Goal: Information Seeking & Learning: Check status

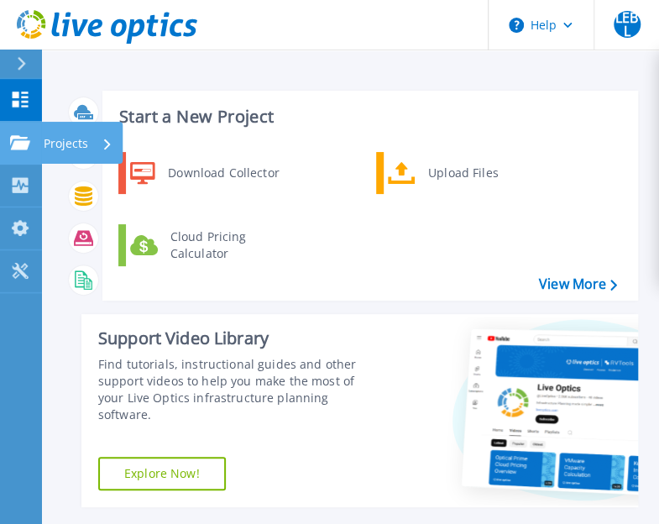
click at [16, 141] on icon at bounding box center [20, 142] width 20 height 14
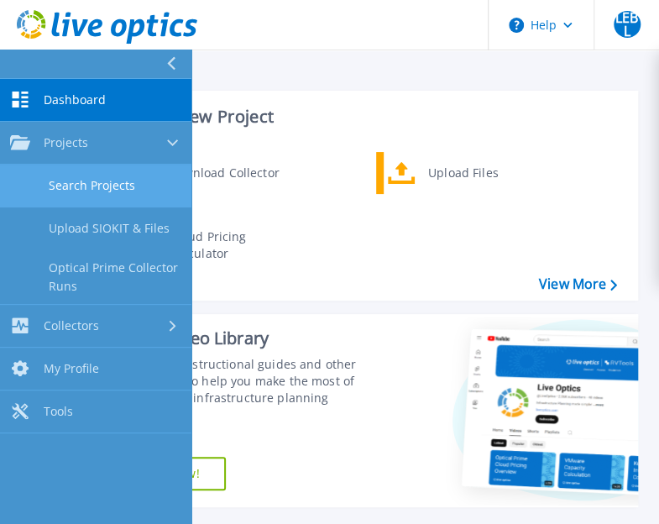
click at [102, 185] on link "Search Projects" at bounding box center [95, 185] width 191 height 43
click at [157, 190] on link "Search Projects" at bounding box center [95, 185] width 191 height 43
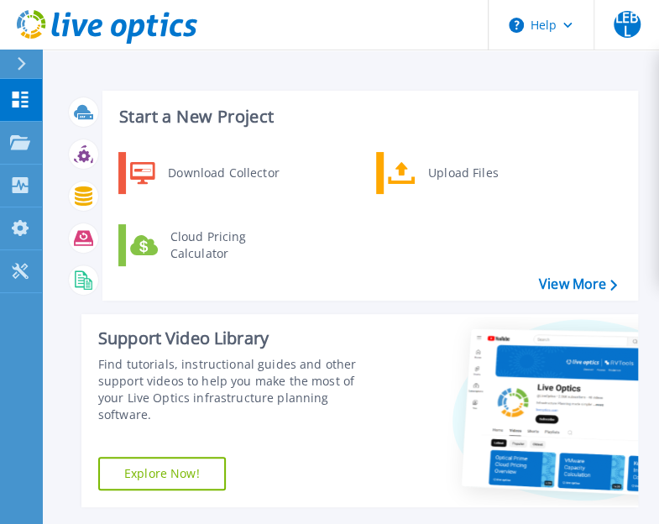
click at [341, 268] on div "Download Collector Upload Files Cloud Pricing Calculator" at bounding box center [368, 220] width 524 height 144
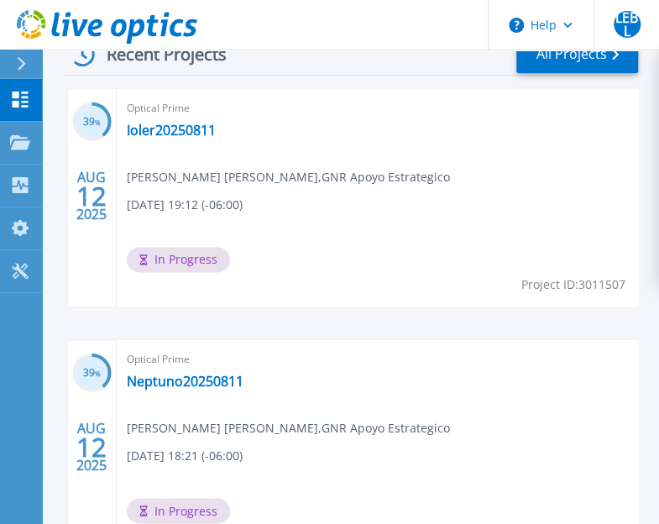
scroll to position [498, 0]
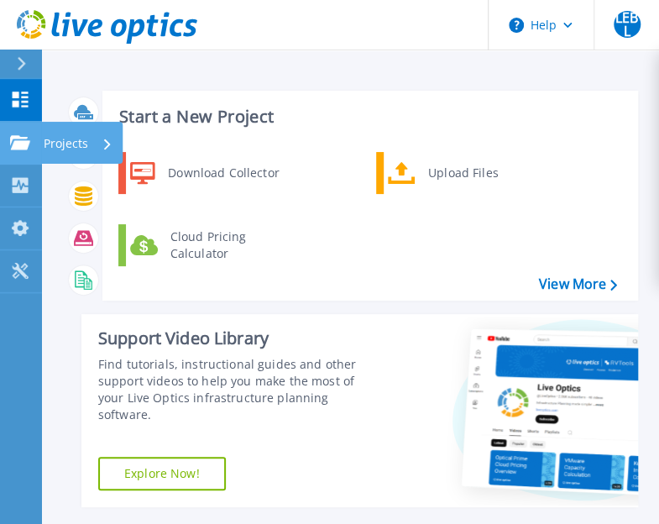
click at [23, 140] on icon at bounding box center [20, 142] width 20 height 14
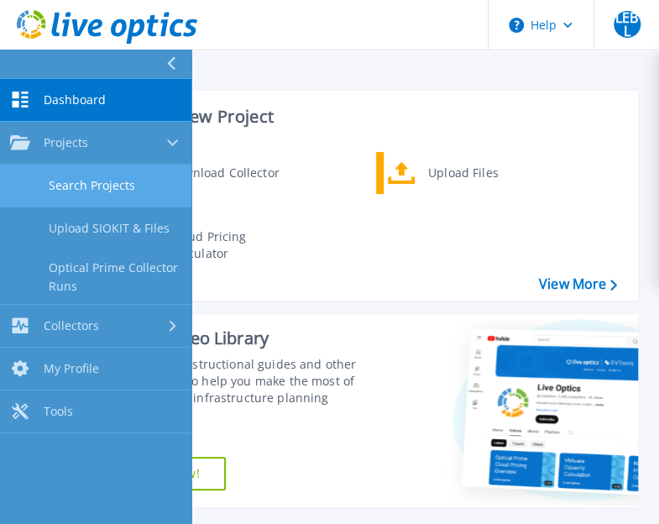
click at [104, 185] on link "Search Projects" at bounding box center [95, 185] width 191 height 43
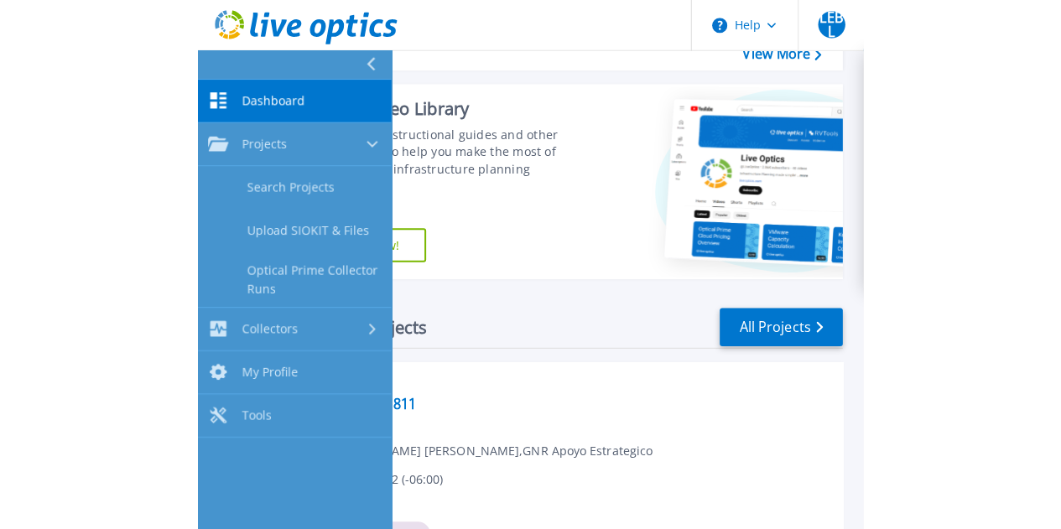
scroll to position [235, 0]
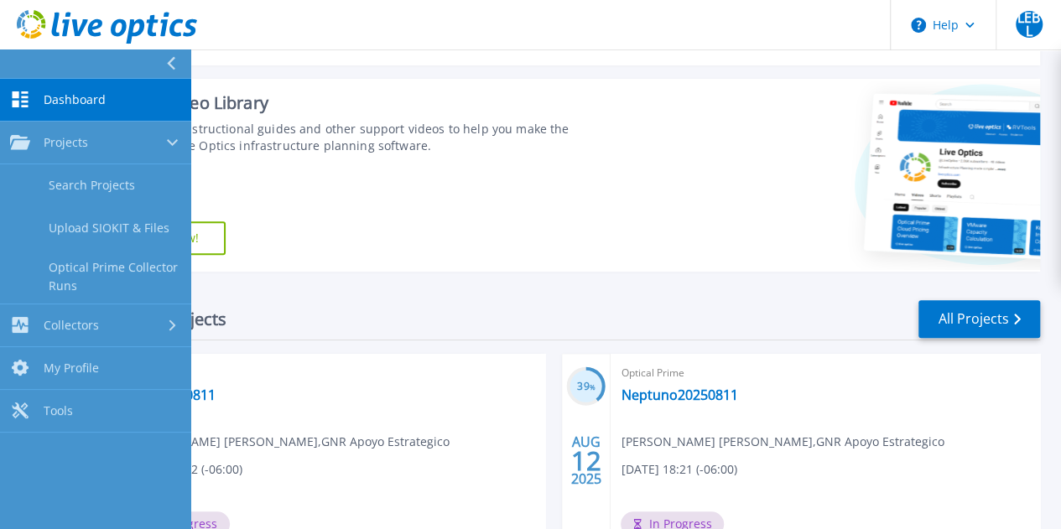
click at [173, 66] on icon at bounding box center [170, 63] width 9 height 13
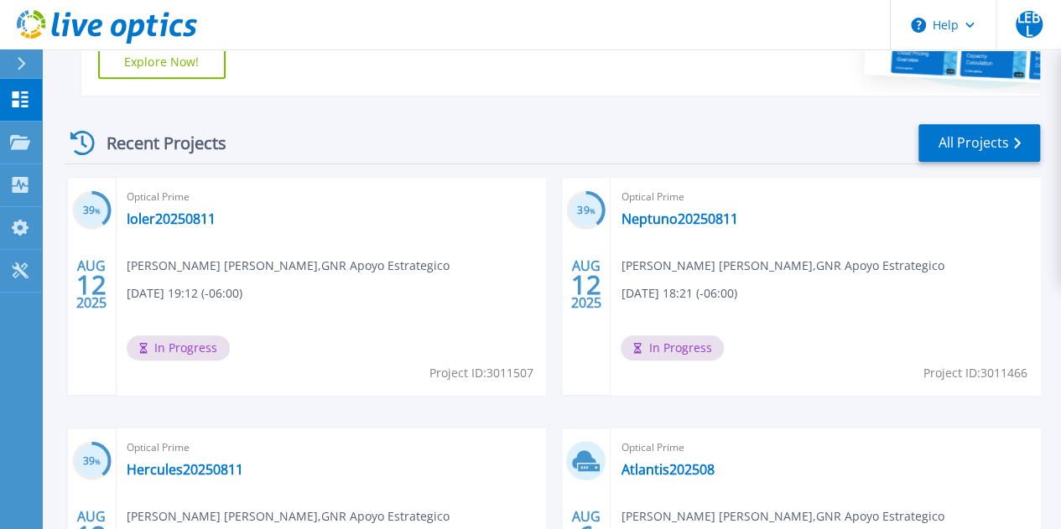
scroll to position [406, 0]
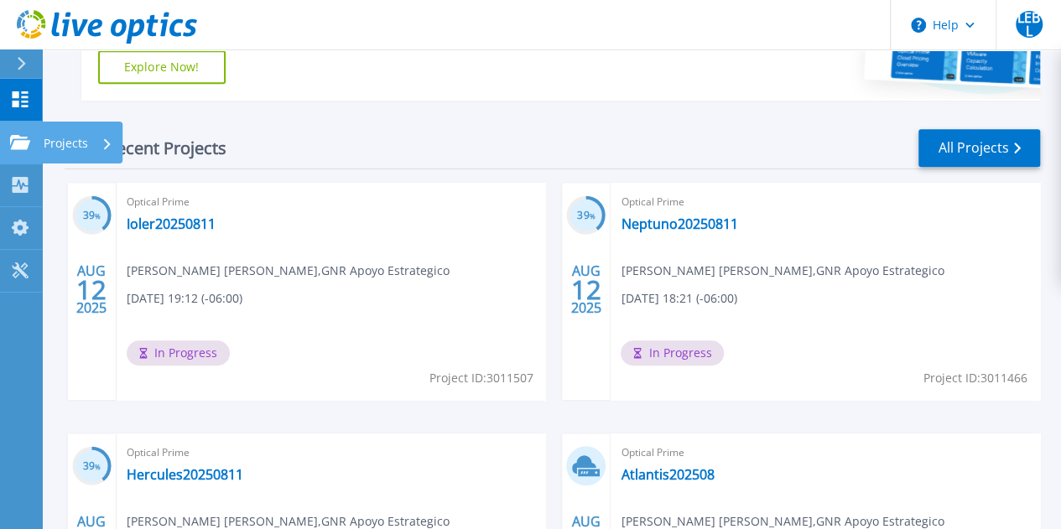
click at [27, 138] on icon at bounding box center [20, 142] width 20 height 14
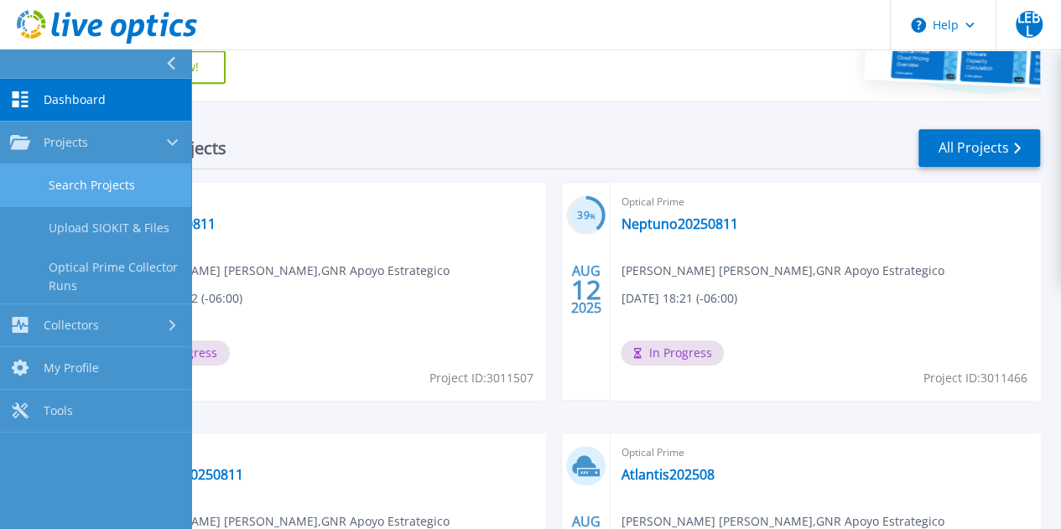
click at [111, 181] on link "Search Projects" at bounding box center [95, 185] width 191 height 43
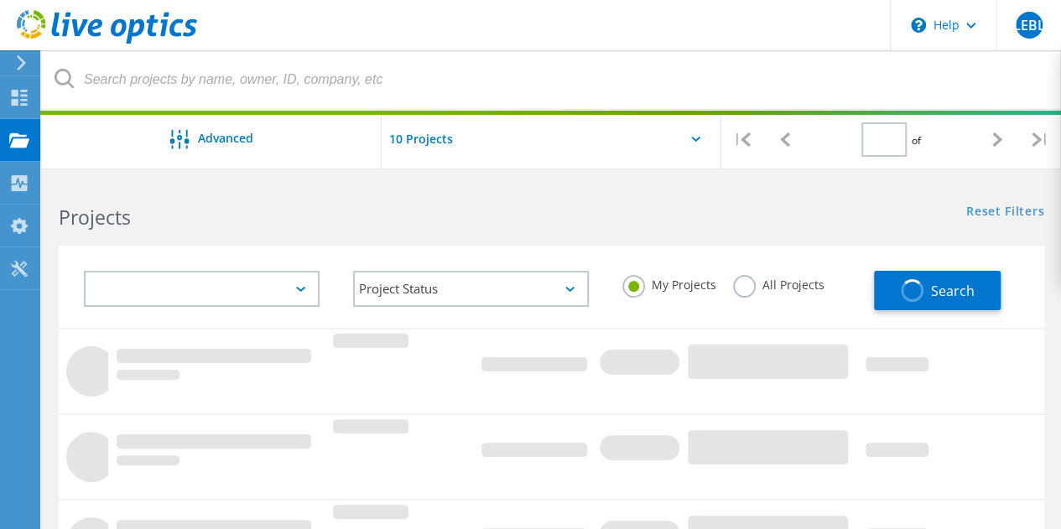
type input "1"
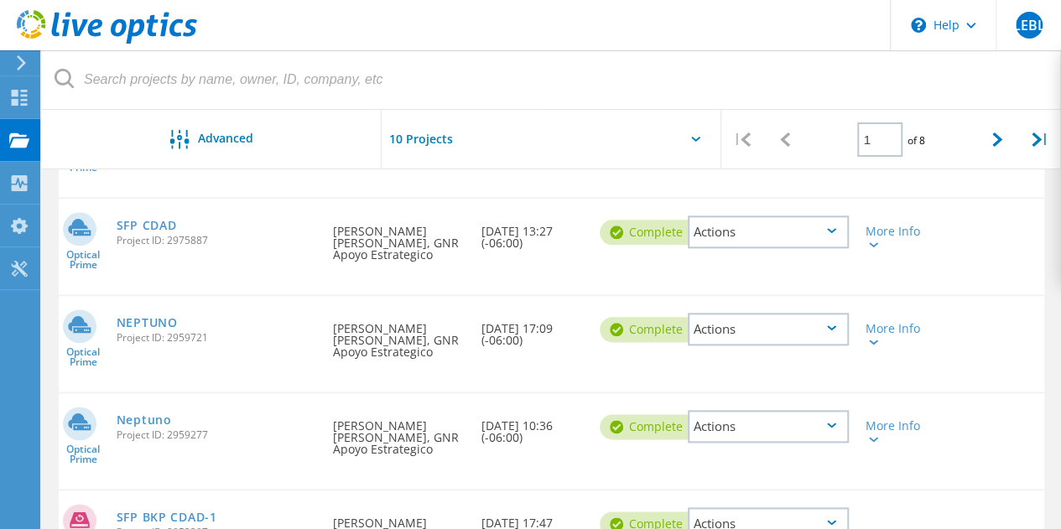
scroll to position [981, 0]
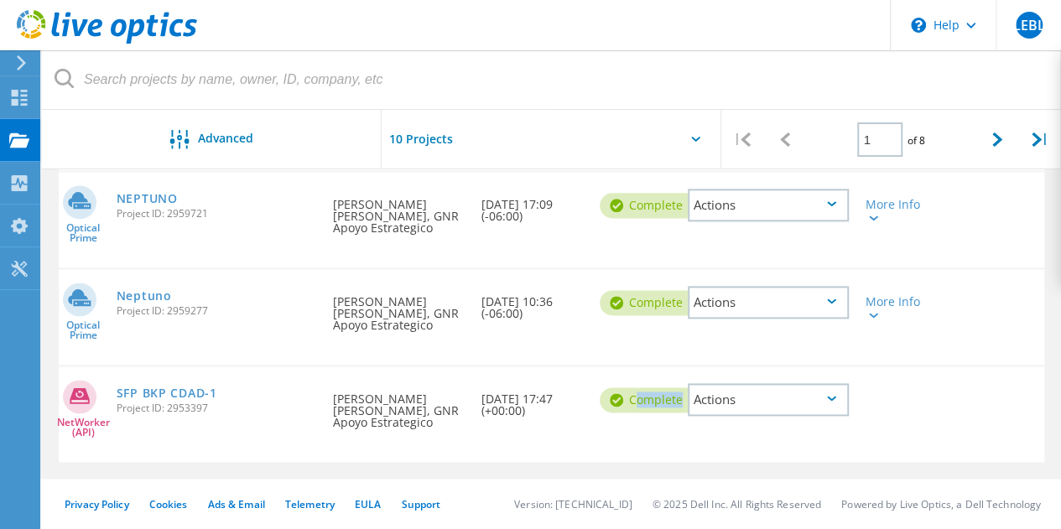
drag, startPoint x: 644, startPoint y: 368, endPoint x: 965, endPoint y: 397, distance: 321.7
click at [965, 397] on div "NetWorker (API) SFP BKP CDAD-1 Project ID: 2953397 Requested By Luis Eduardo Bu…" at bounding box center [552, 415] width 986 height 96
click at [1010, 397] on div "NetWorker (API) SFP BKP CDAD-1 Project ID: 2953397 Requested By Luis Eduardo Bu…" at bounding box center [552, 415] width 986 height 96
click at [196, 395] on link "SFP BKP CDAD-1" at bounding box center [167, 394] width 101 height 12
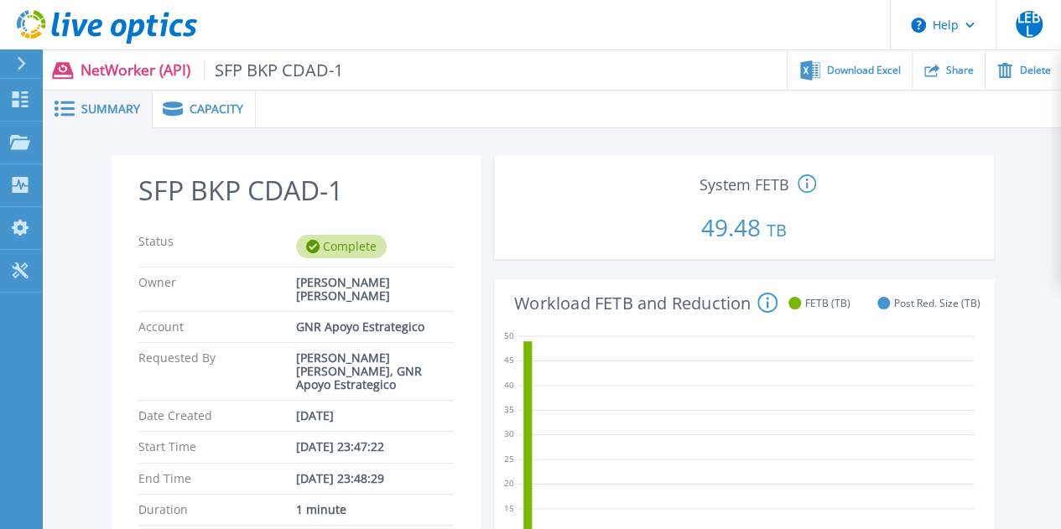
click at [223, 115] on span "Capacity" at bounding box center [217, 109] width 54 height 12
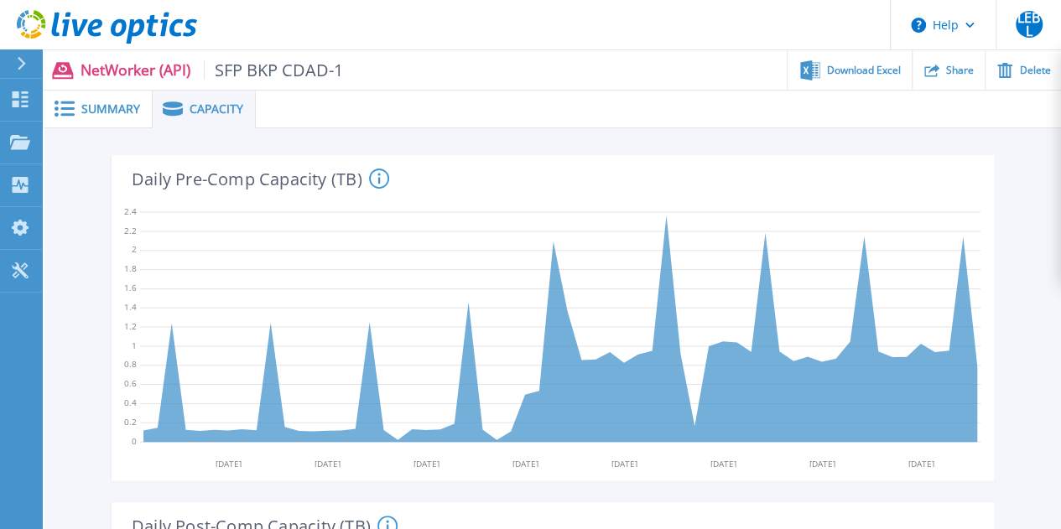
click at [104, 111] on span "Summary" at bounding box center [110, 109] width 59 height 12
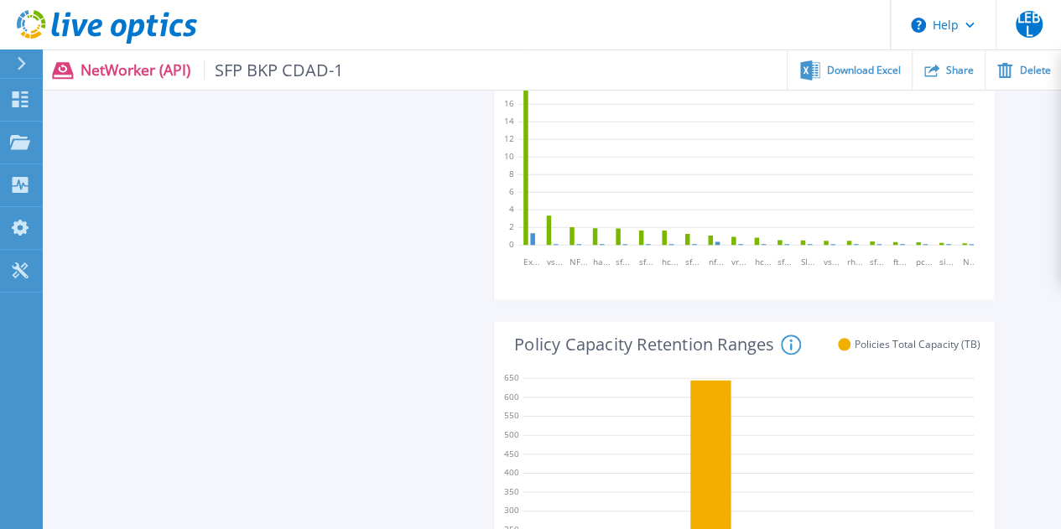
scroll to position [753, 0]
click at [352, 308] on div "SFP BKP CDAD-1 Status Complete Owner Luis Eduardo Bustamante Lopez Account GNR …" at bounding box center [296, 242] width 369 height 1680
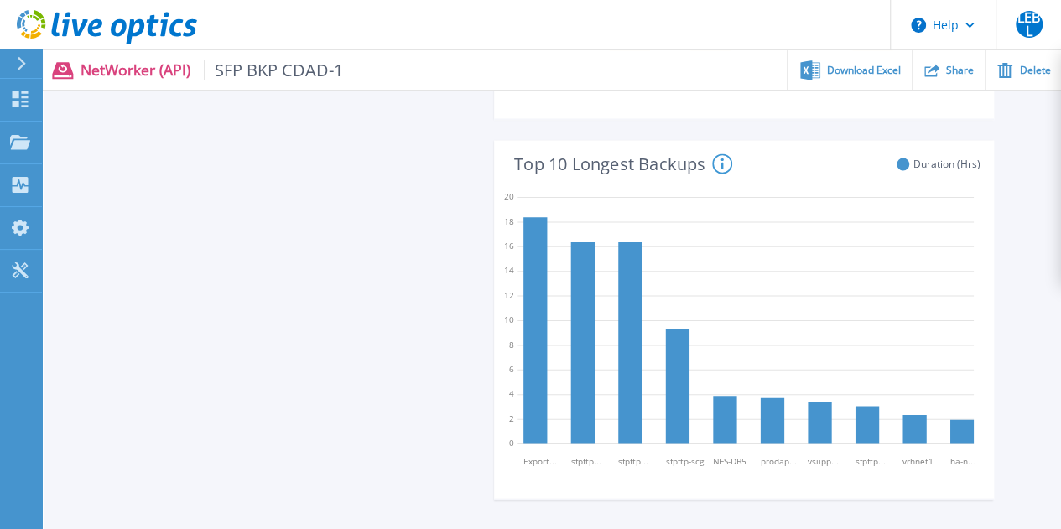
scroll to position [1314, 0]
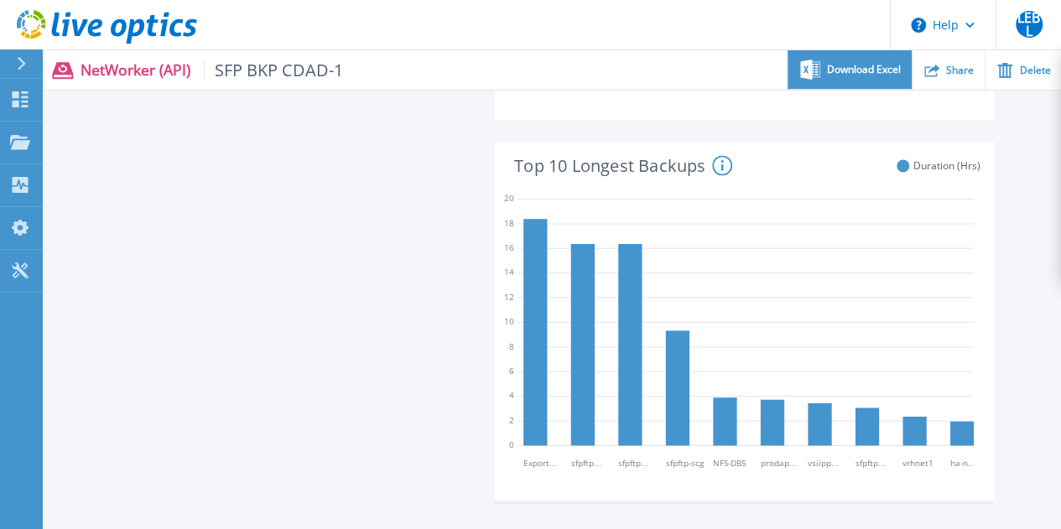
click at [849, 78] on div "Download Excel" at bounding box center [849, 69] width 123 height 39
click at [871, 70] on span "Download Excel" at bounding box center [864, 70] width 74 height 10
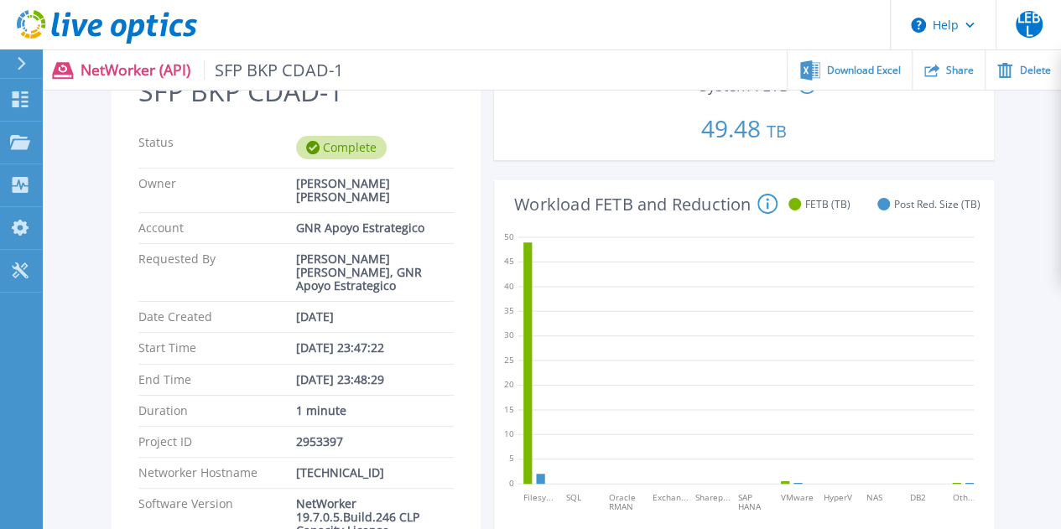
scroll to position [0, 0]
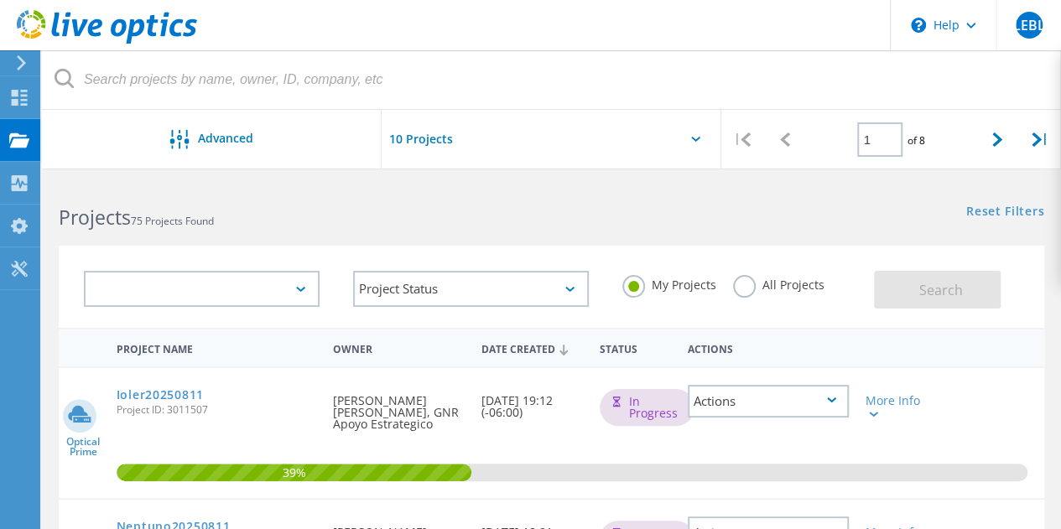
scroll to position [958, 0]
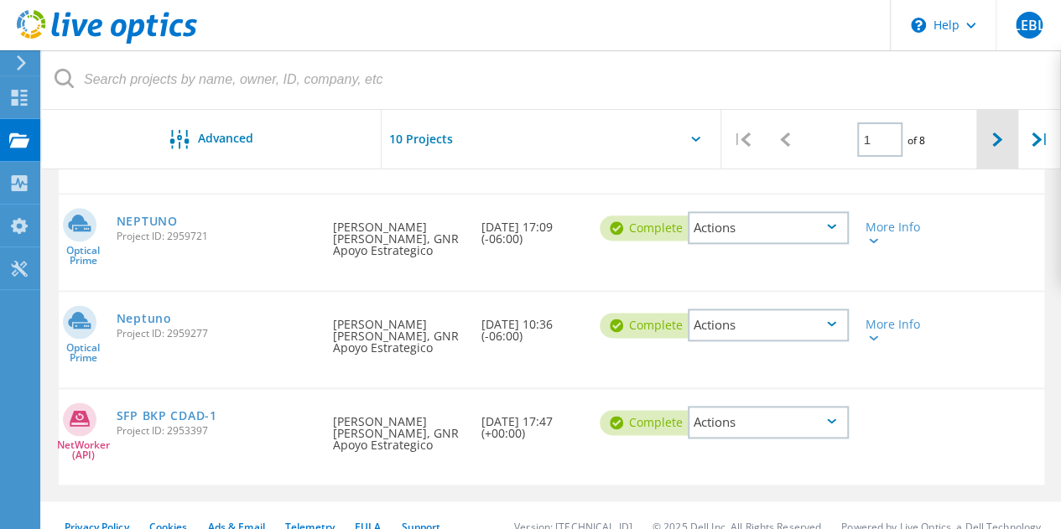
click at [996, 140] on icon at bounding box center [997, 140] width 10 height 14
type input "2"
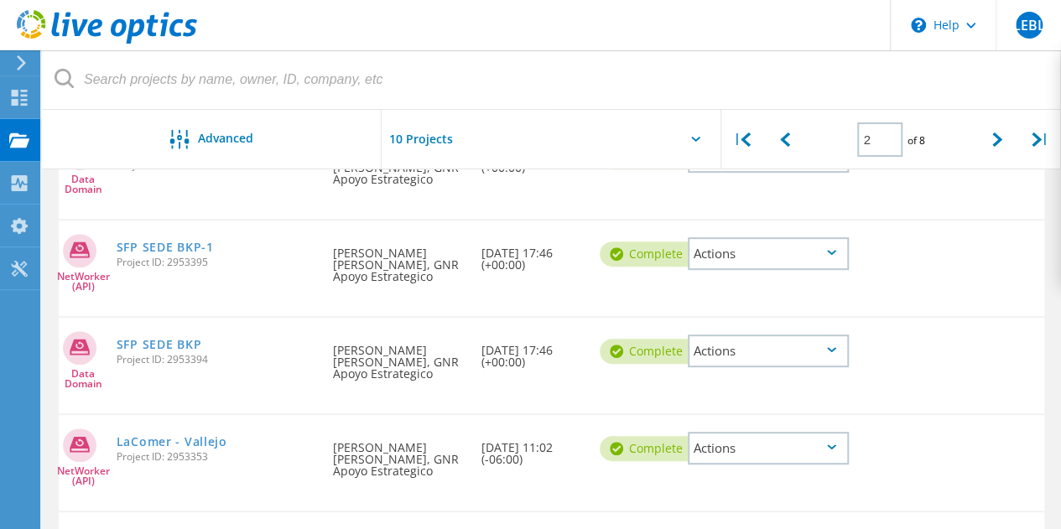
scroll to position [244, 0]
click at [834, 352] on icon at bounding box center [831, 350] width 9 height 5
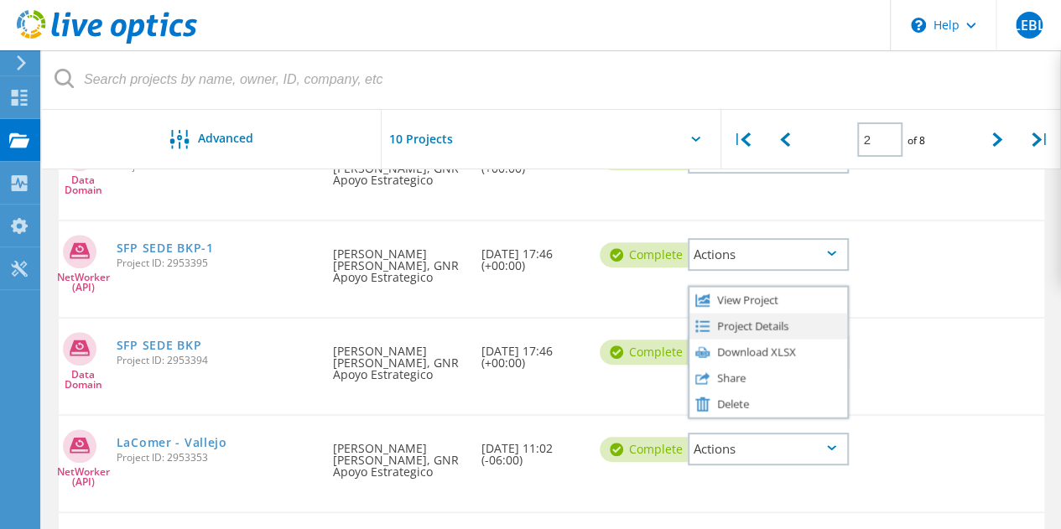
click at [763, 323] on div "Project Details" at bounding box center [769, 326] width 158 height 26
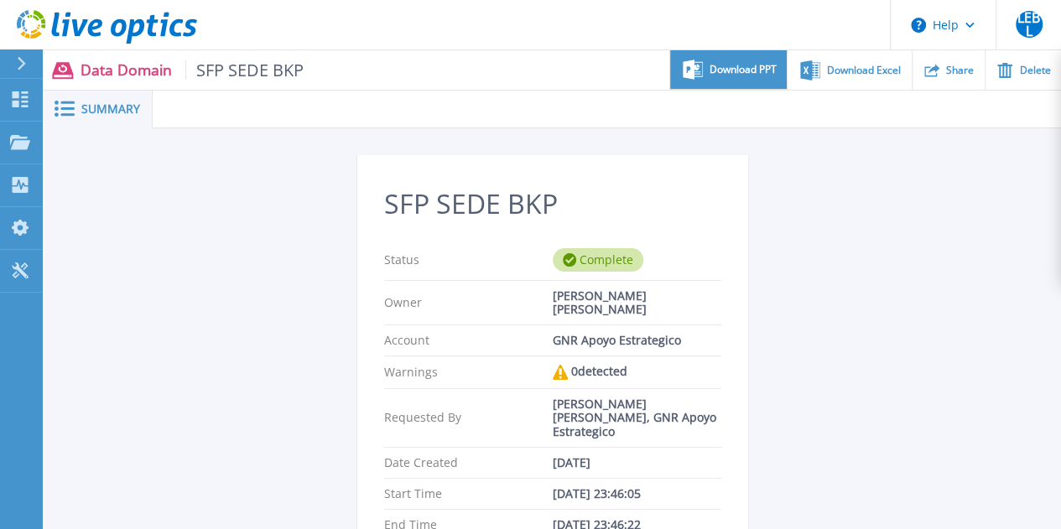
click at [748, 65] on span "Download PPT" at bounding box center [743, 70] width 67 height 10
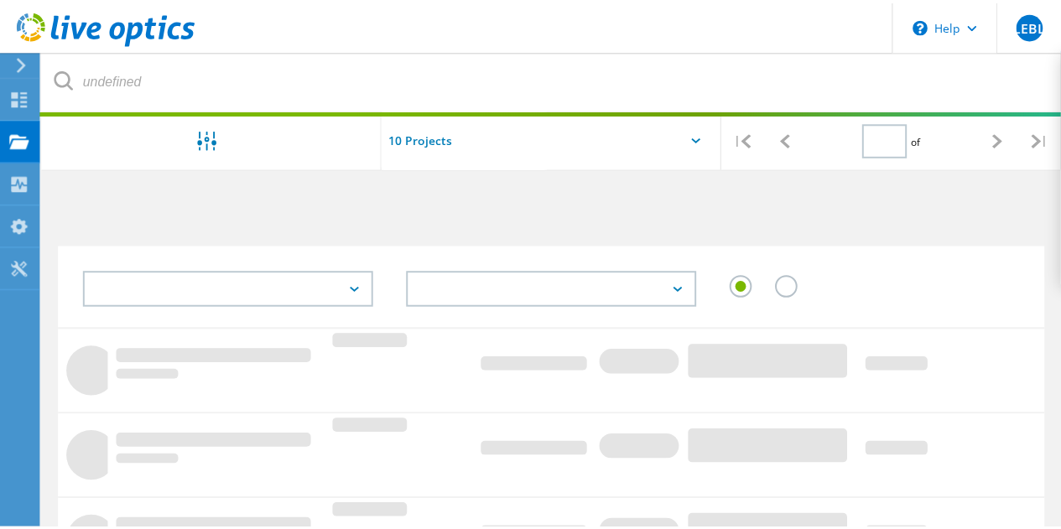
scroll to position [244, 0]
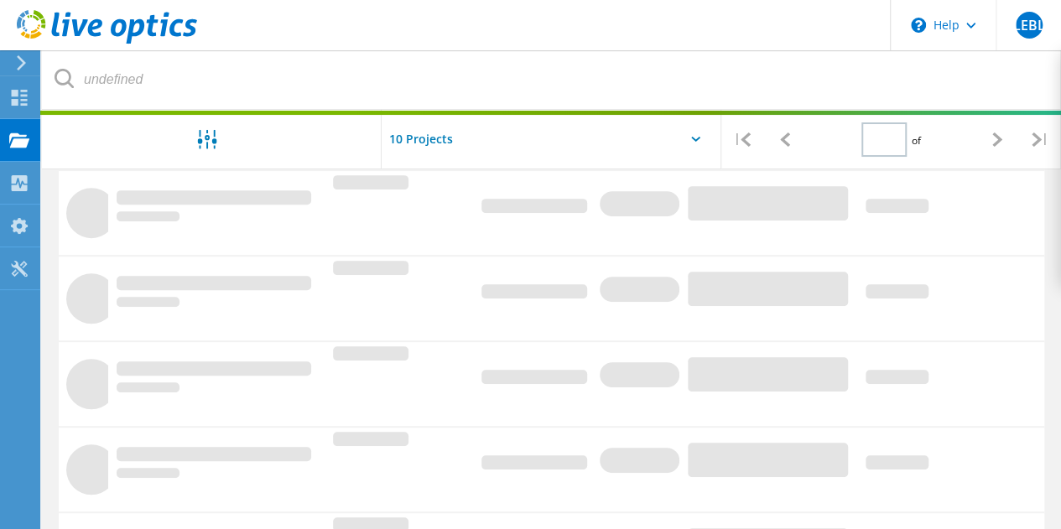
type input "2"
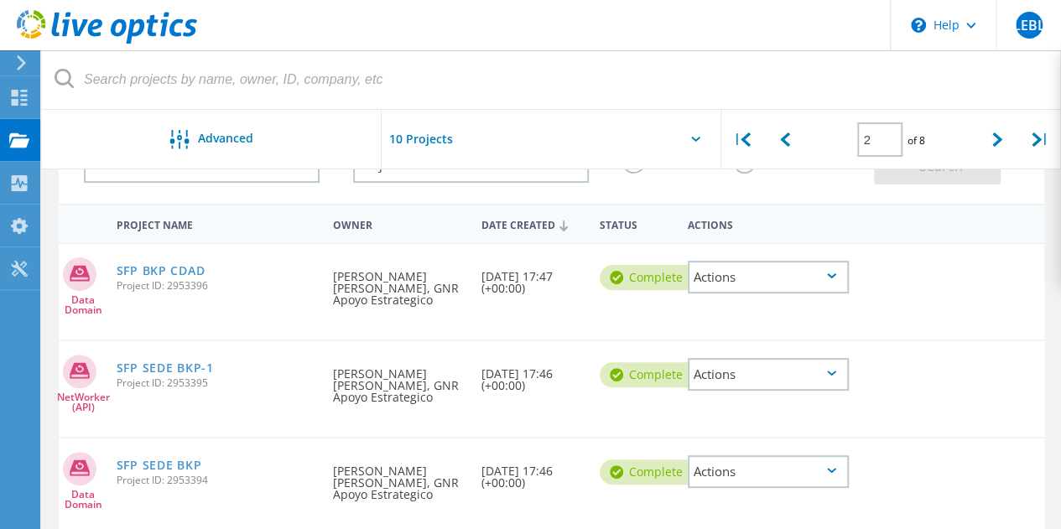
scroll to position [123, 0]
click at [836, 268] on div "Actions" at bounding box center [768, 278] width 161 height 33
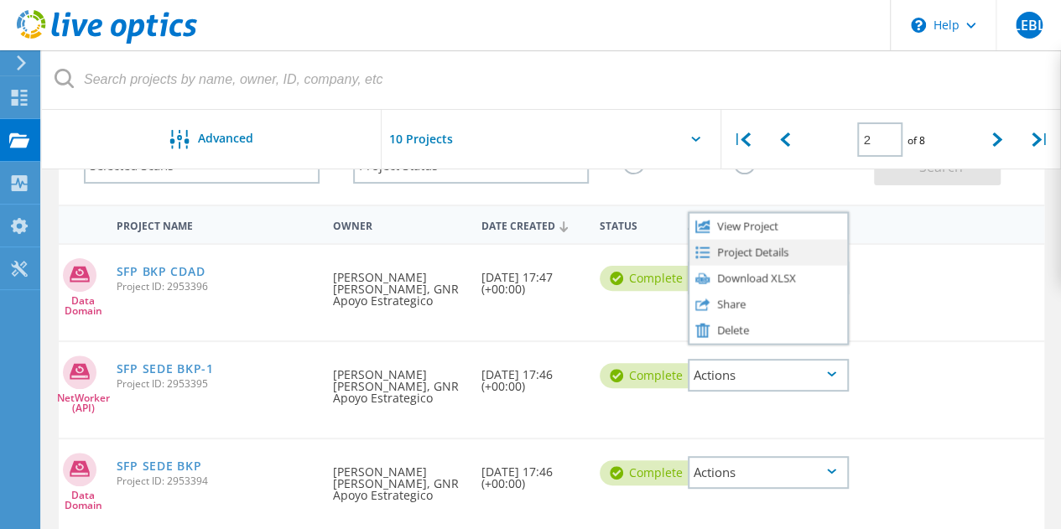
click at [797, 255] on div "Project Details" at bounding box center [769, 252] width 158 height 26
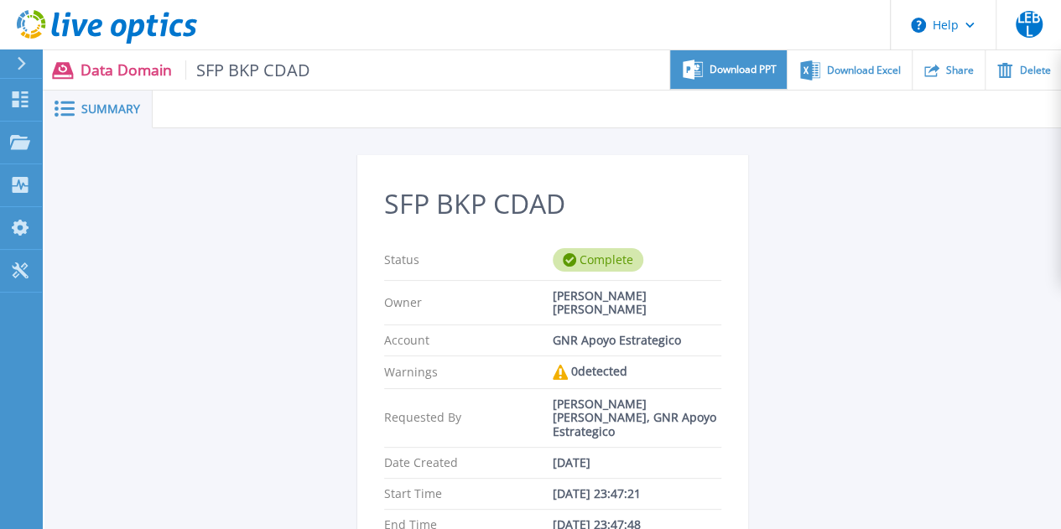
click at [750, 81] on div "Download PPT" at bounding box center [728, 69] width 117 height 39
click at [750, 330] on div "SFP BKP CDAD Status Complete Owner [PERSON_NAME] [PERSON_NAME] Account GNR Apoy…" at bounding box center [553, 492] width 802 height 675
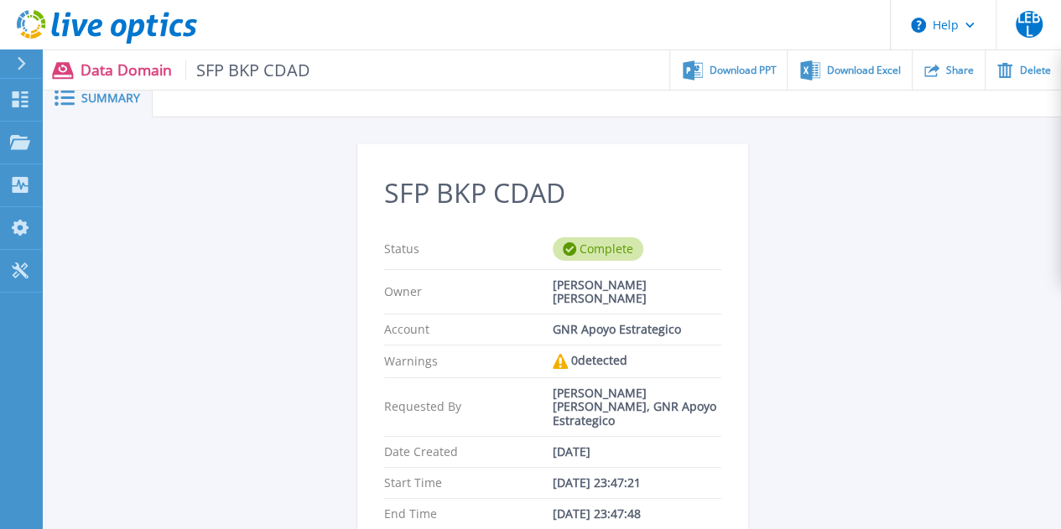
scroll to position [8, 0]
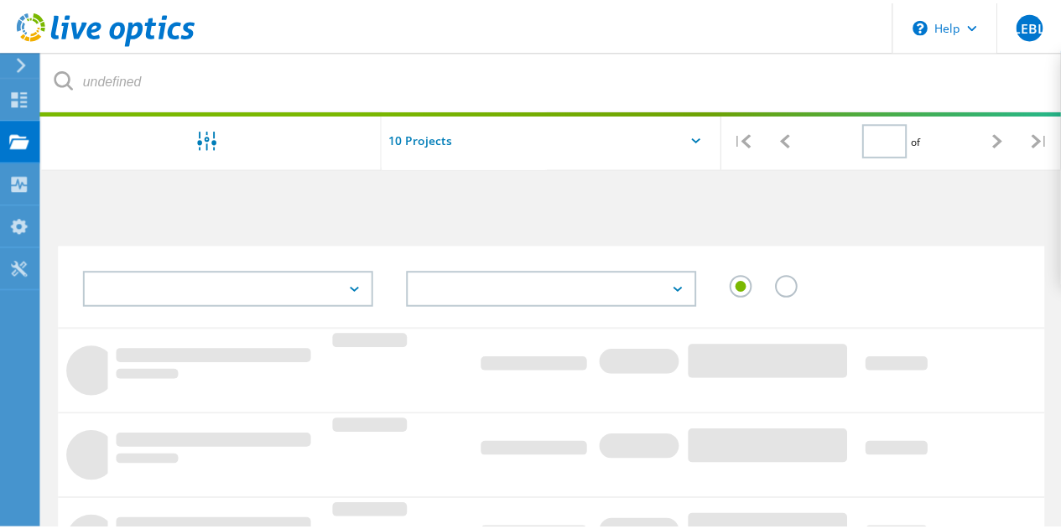
scroll to position [123, 0]
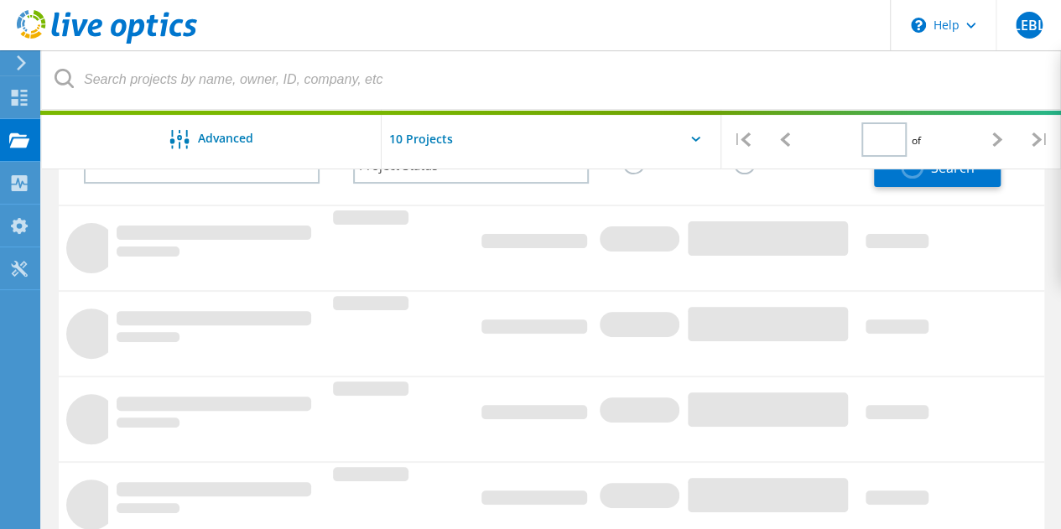
type input "2"
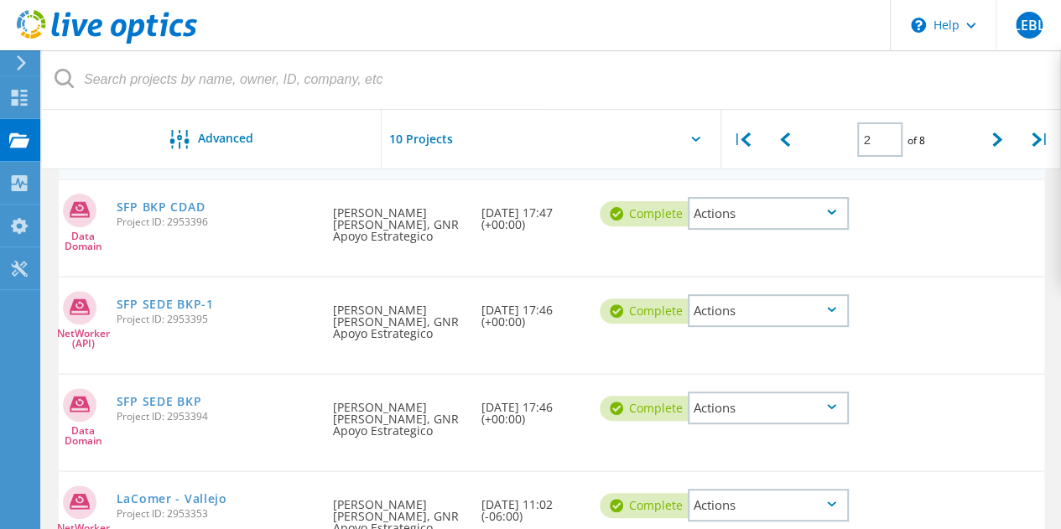
scroll to position [189, 0]
click at [831, 306] on icon at bounding box center [831, 308] width 9 height 5
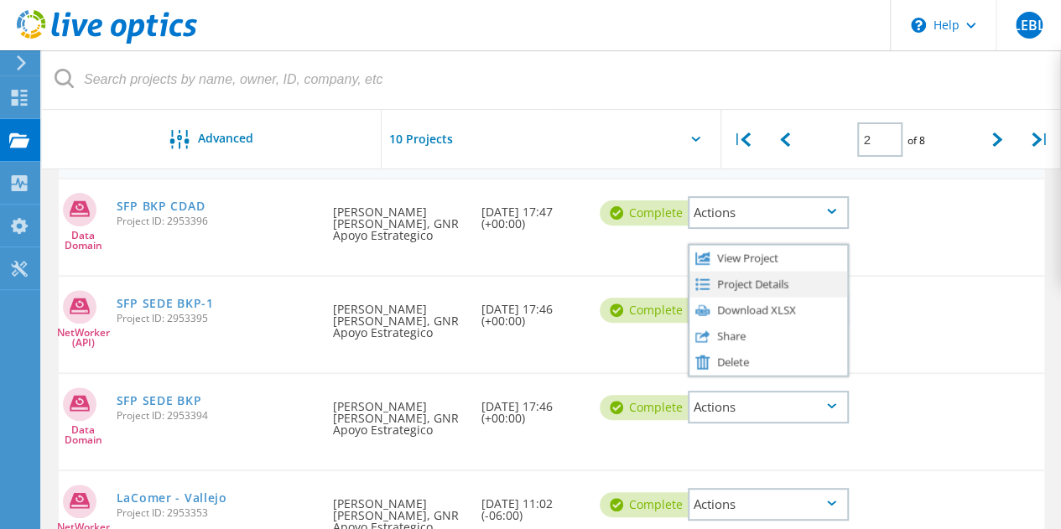
click at [758, 284] on div "Project Details" at bounding box center [769, 284] width 158 height 26
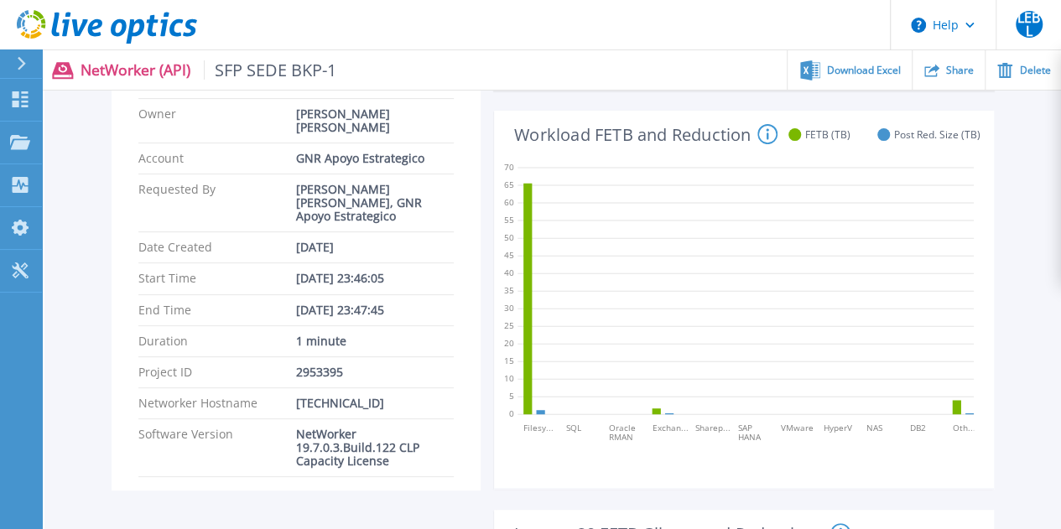
scroll to position [172, 0]
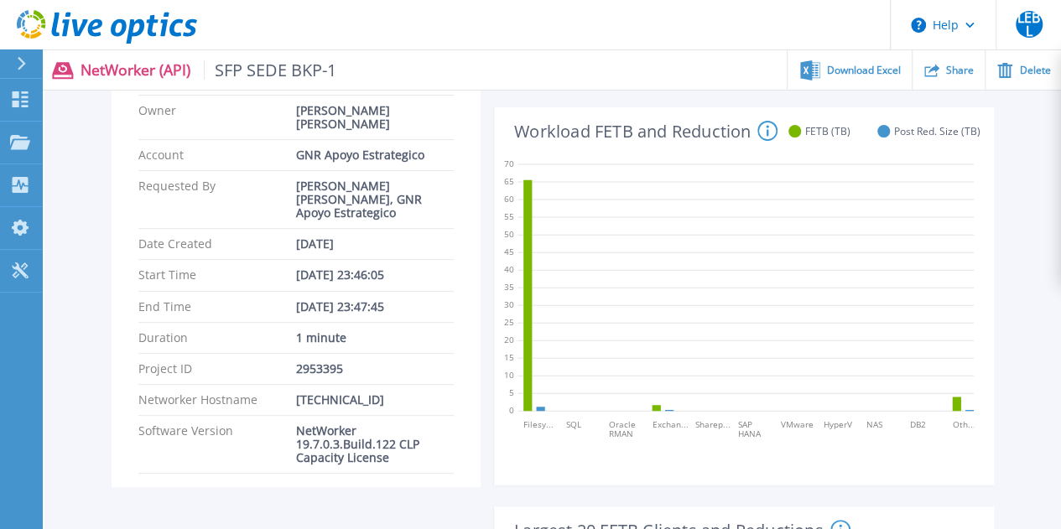
click at [757, 348] on icon at bounding box center [746, 285] width 456 height 268
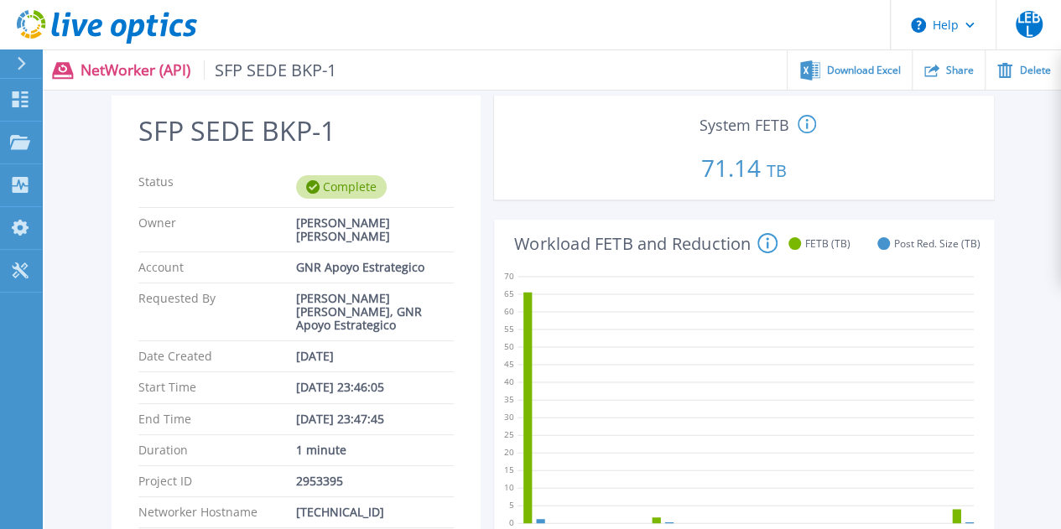
scroll to position [0, 0]
